Goal: Use online tool/utility: Utilize a website feature to perform a specific function

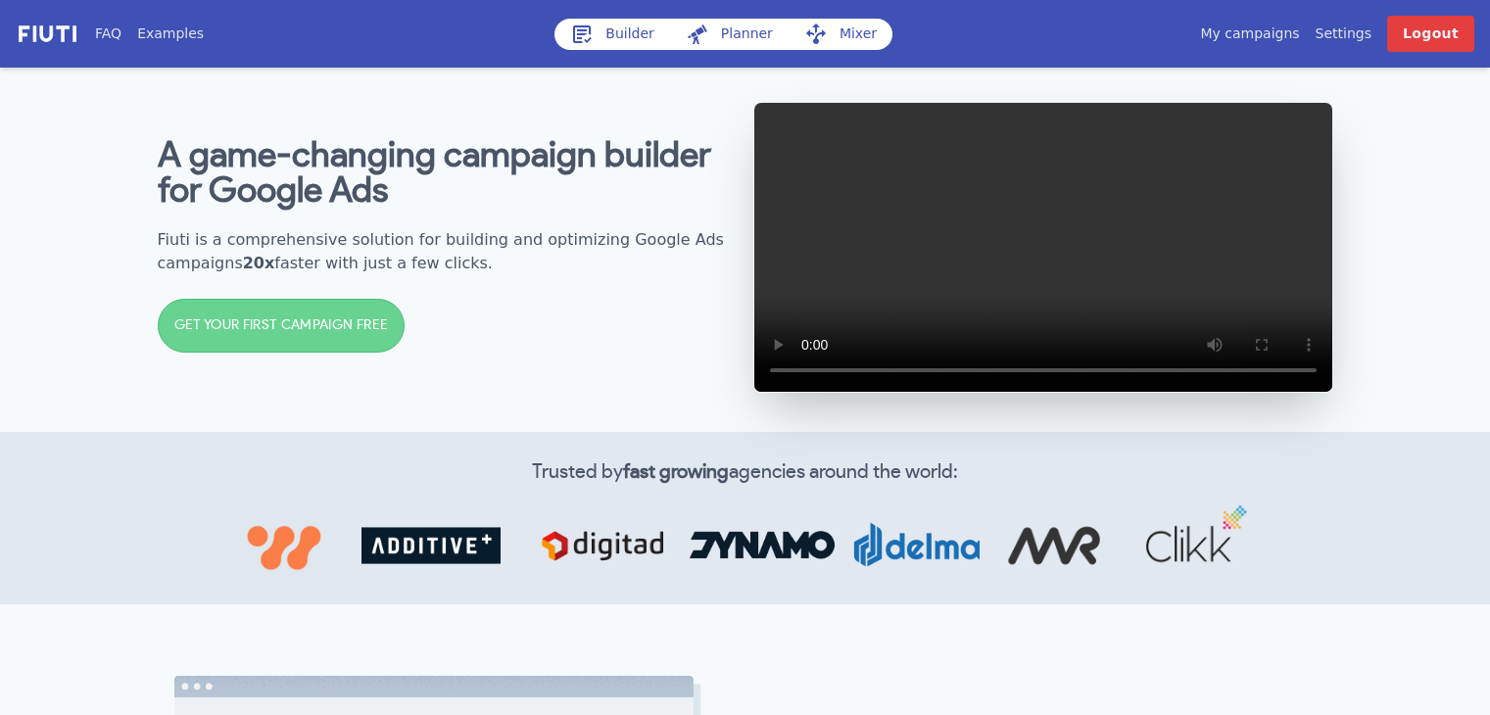
click at [576, 31] on icon at bounding box center [582, 35] width 24 height 24
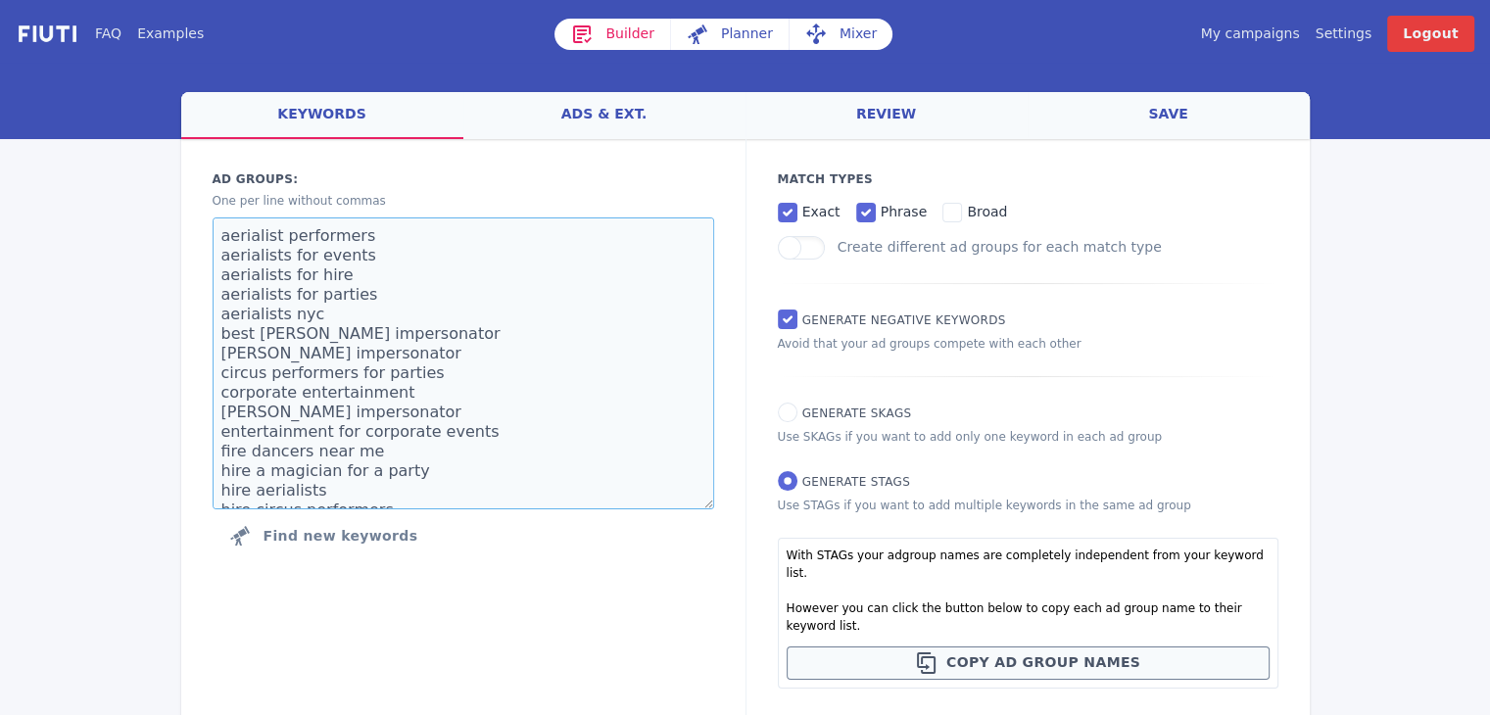
click at [539, 339] on textarea "aerialist performers aerialists for events aerialists for hire aerialists for p…" at bounding box center [464, 363] width 502 height 292
paste textarea "[concert video wall] [led video wall rental] [led wall rental] [video wall rent…"
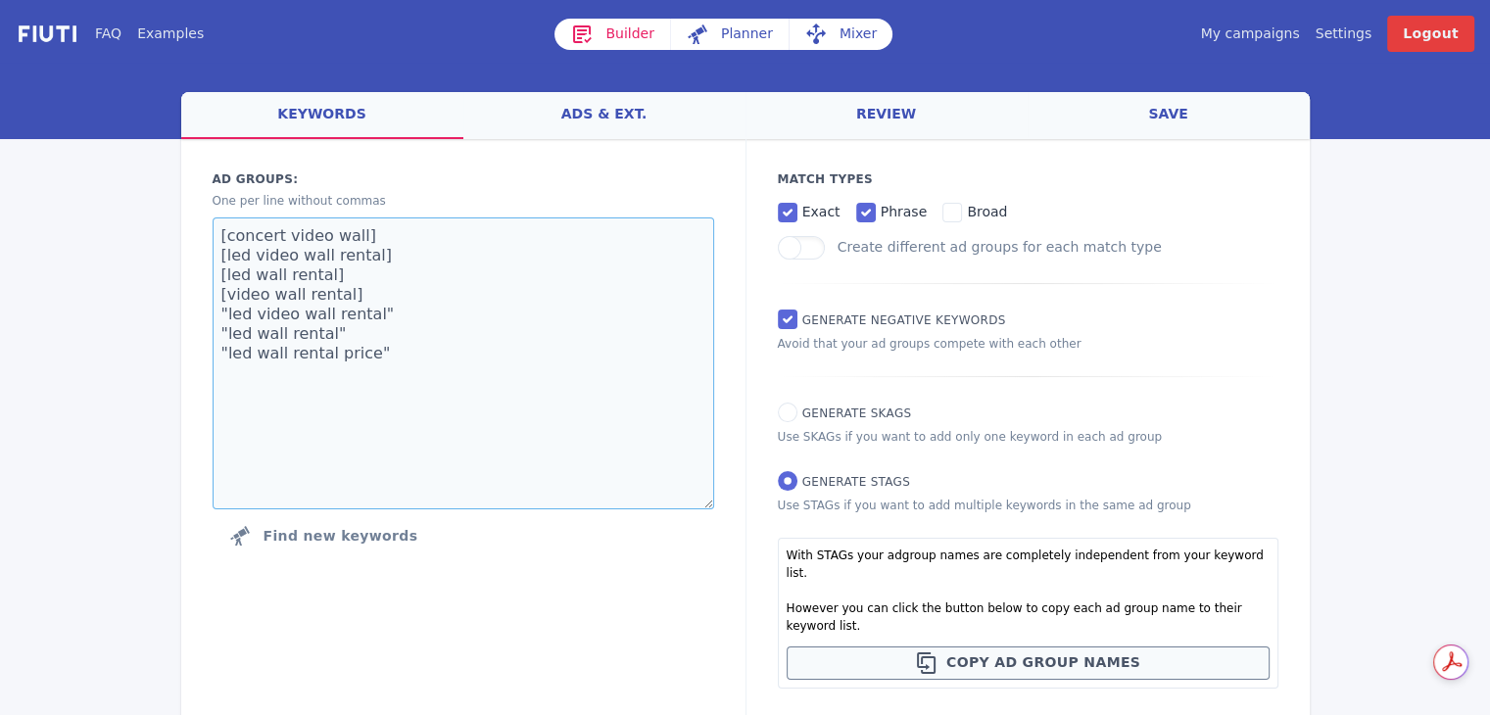
type textarea "[concert video wall] [led video wall rental] [led wall rental] [video wall rent…"
click at [789, 413] on input "Generate SKAGs" at bounding box center [788, 413] width 20 height 20
radio input "true"
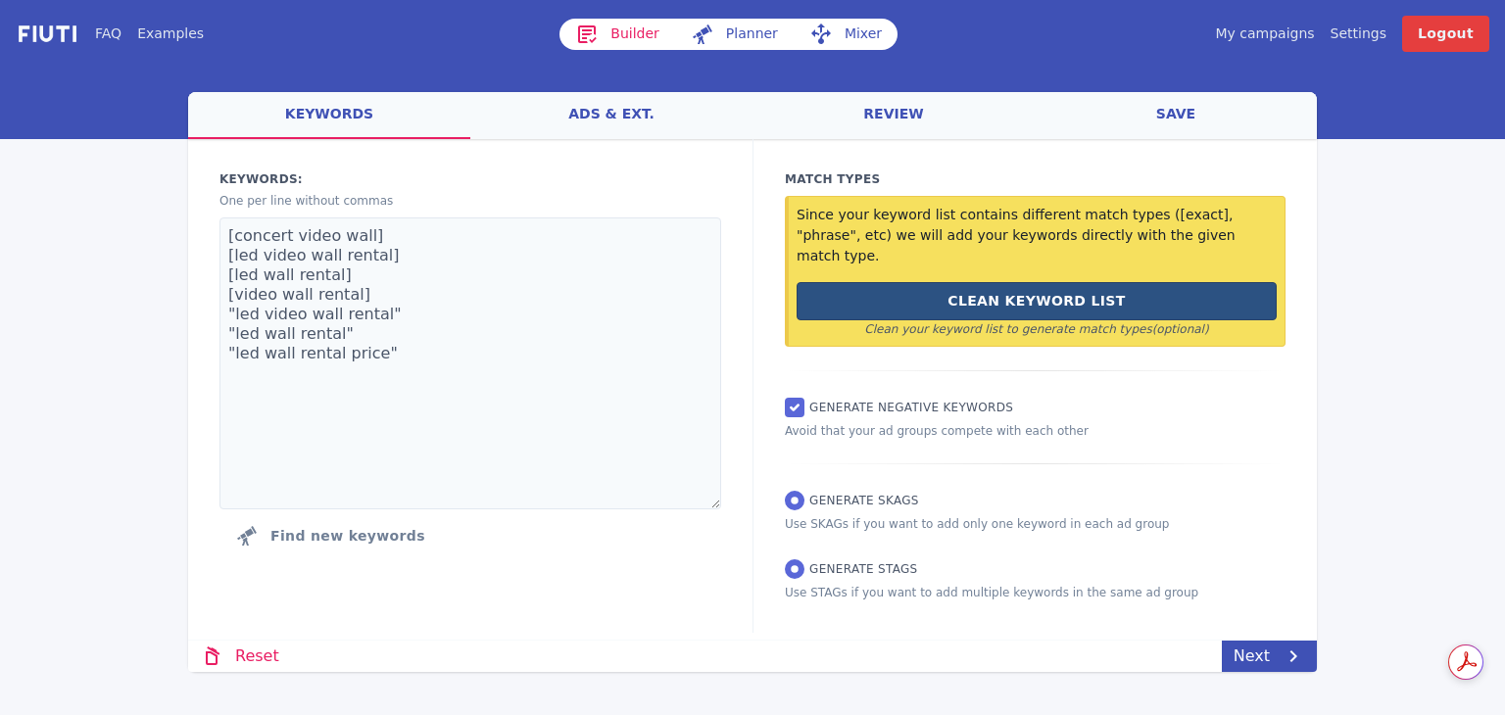
click at [1074, 282] on button "Clean Keyword List" at bounding box center [1036, 301] width 480 height 38
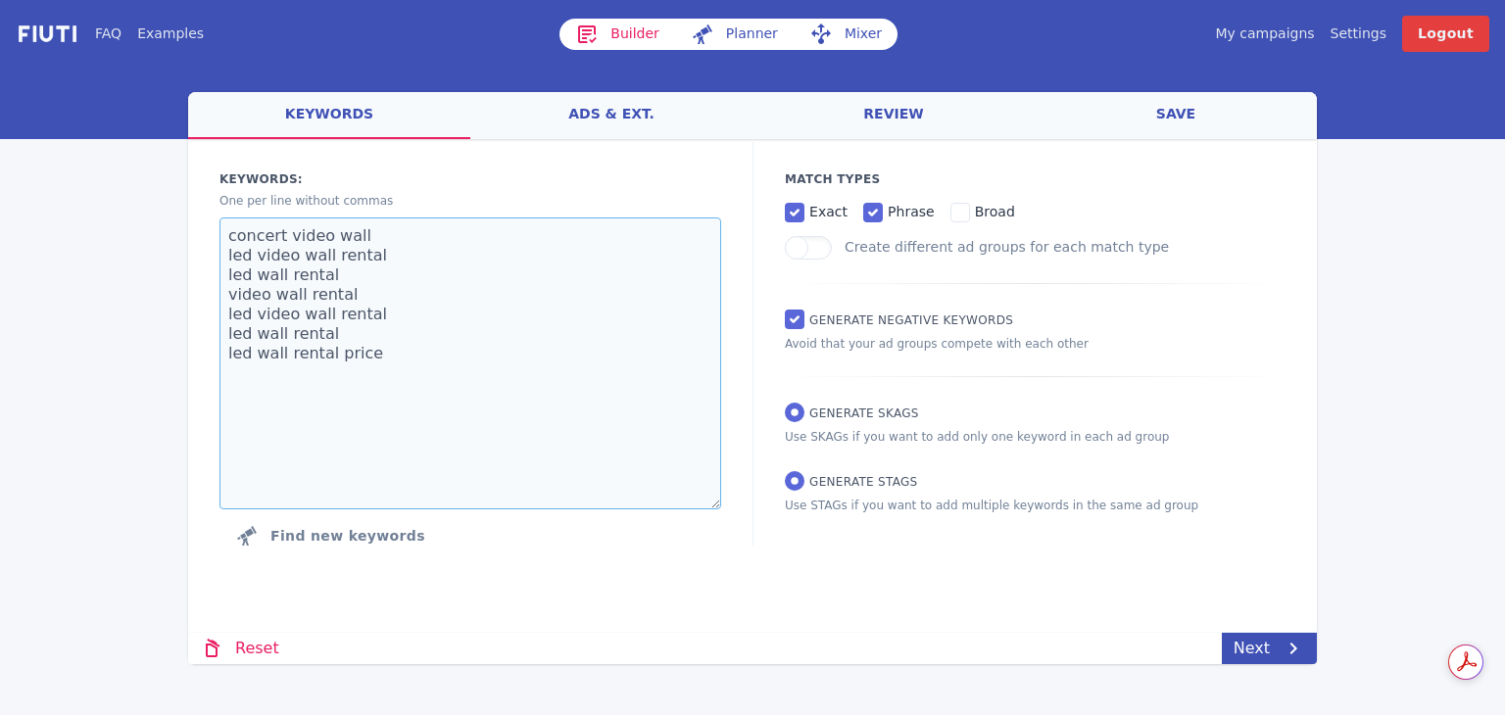
click at [508, 411] on textarea "concert video wall led video wall rental led wall rental video wall rental led …" at bounding box center [470, 363] width 502 height 292
type textarea "concert video wall led video wall rental led wall rental video wall rental led …"
